Goal: Navigation & Orientation: Go to known website

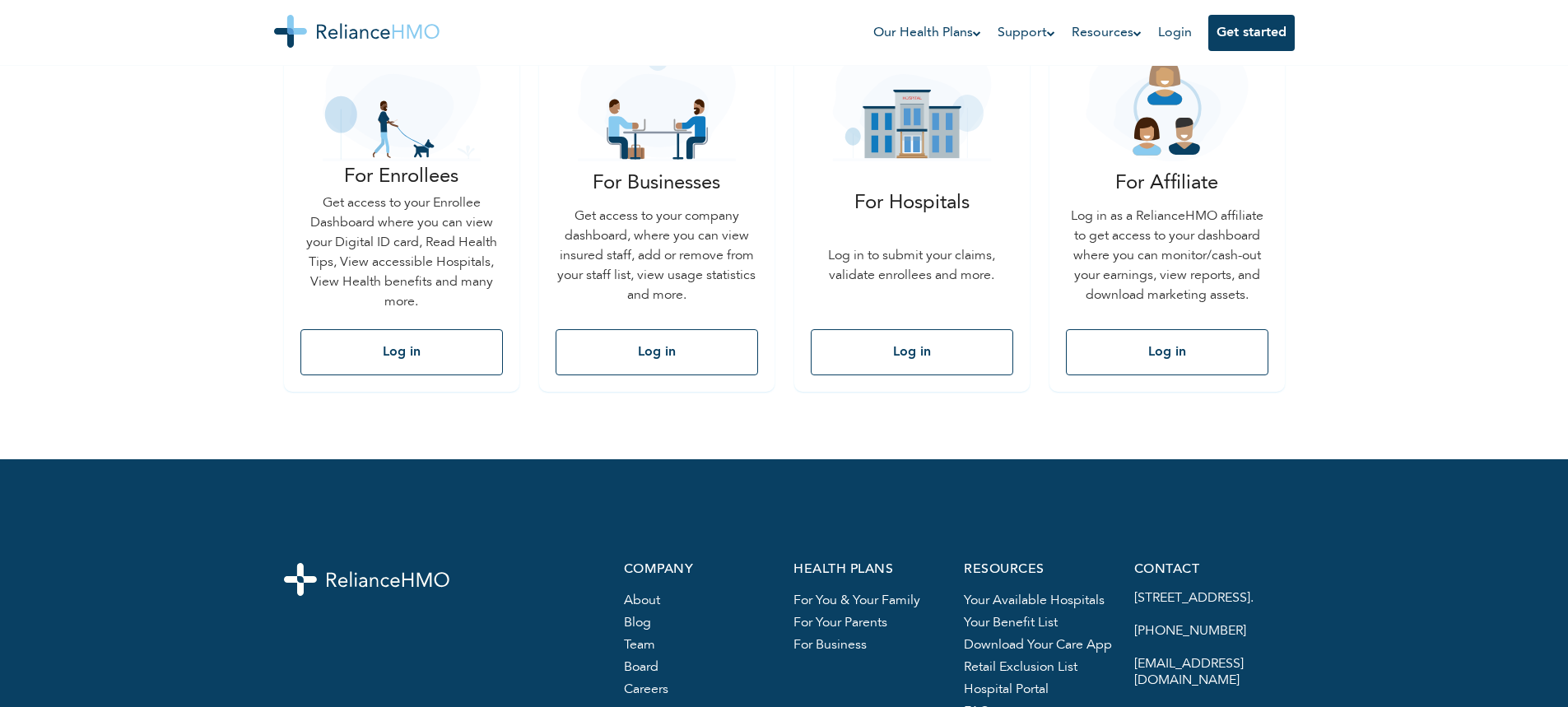
scroll to position [82, 0]
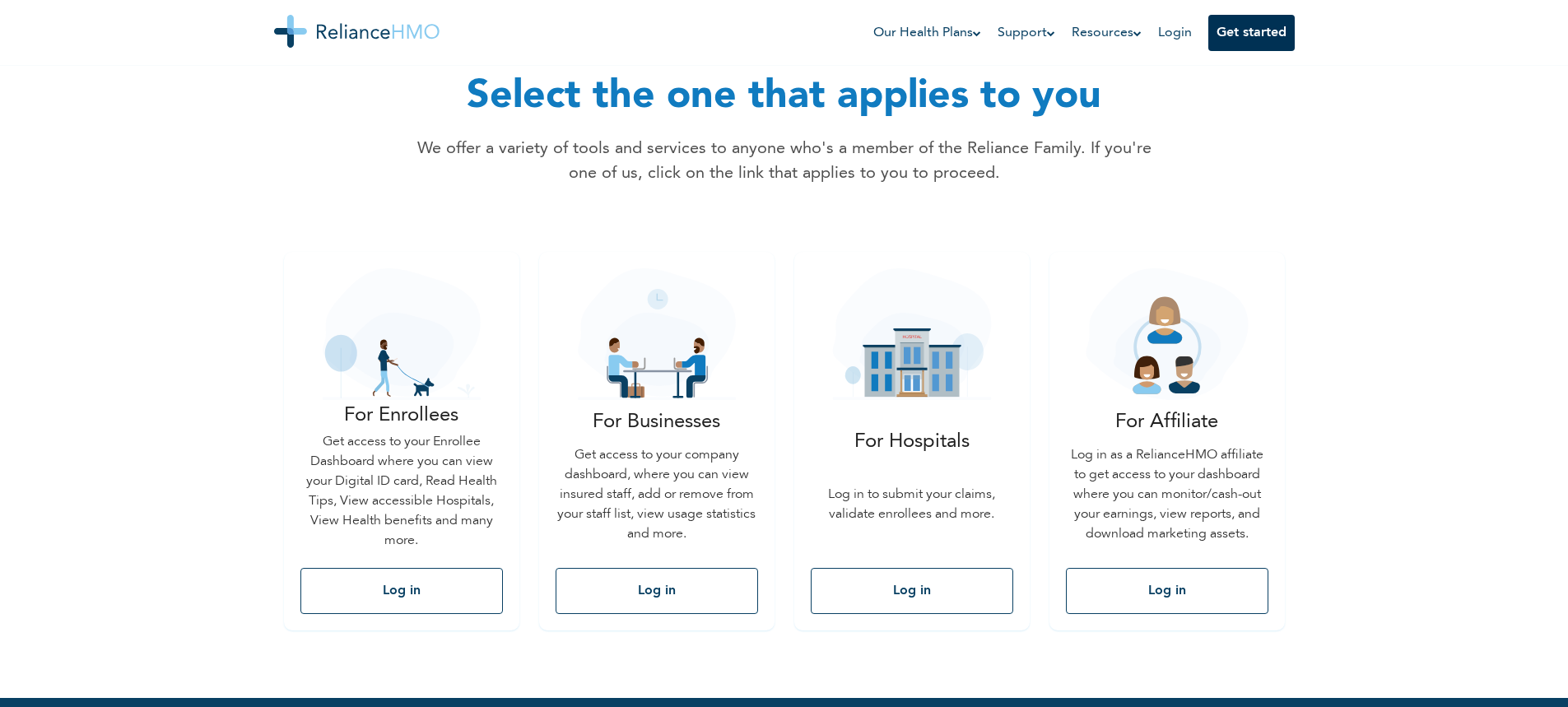
click at [1260, 42] on button "Get started" at bounding box center [1250, 33] width 86 height 36
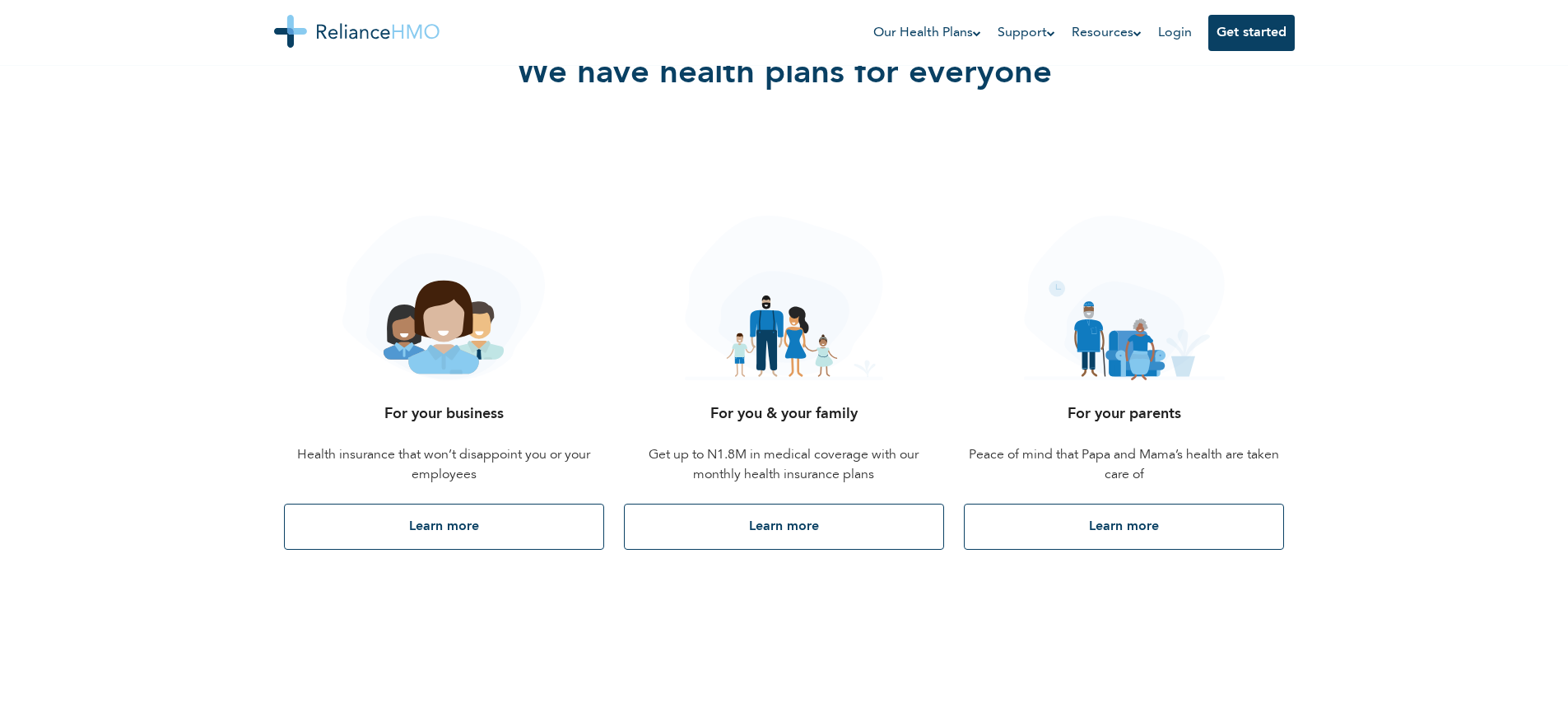
click at [398, 30] on img at bounding box center [357, 31] width 165 height 33
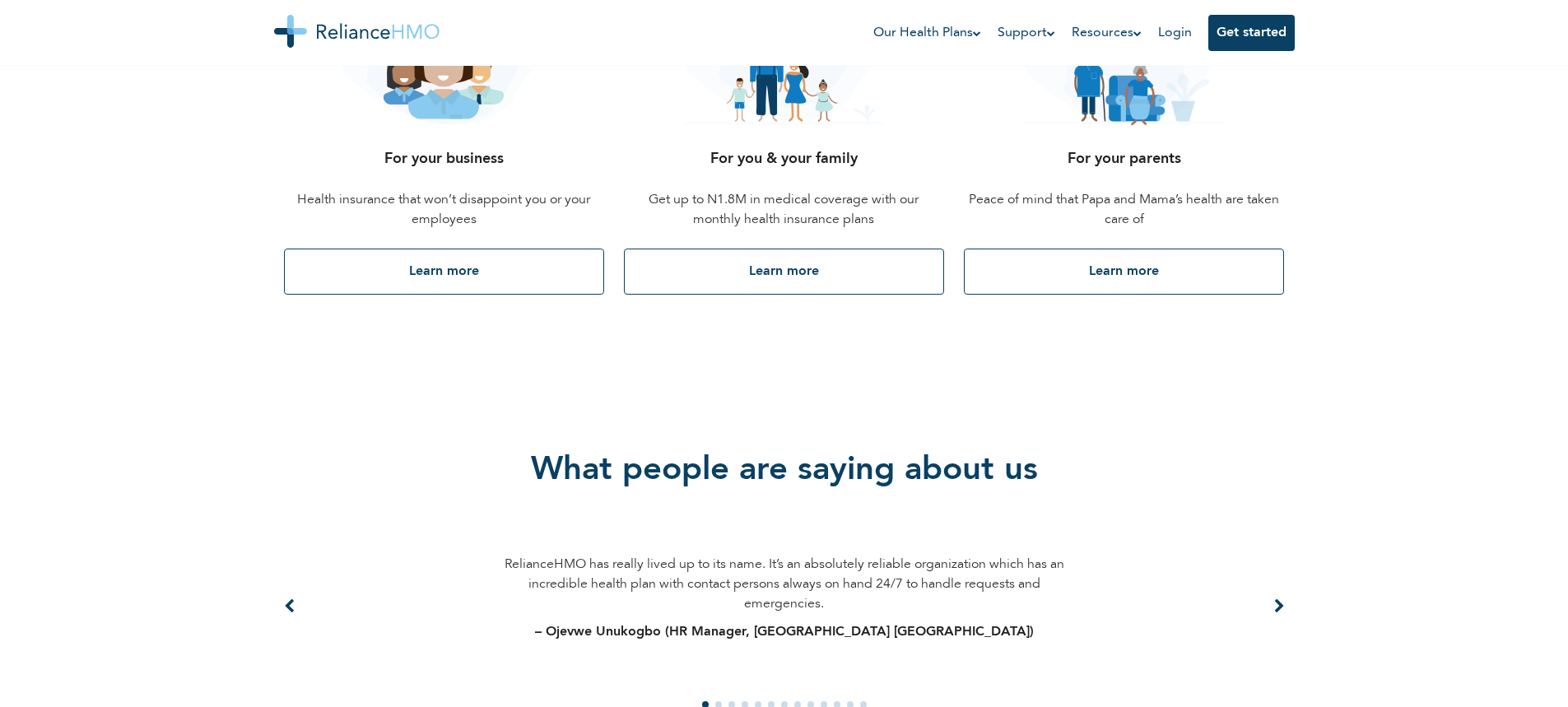
scroll to position [576, 0]
